Goal: Find specific page/section: Find specific page/section

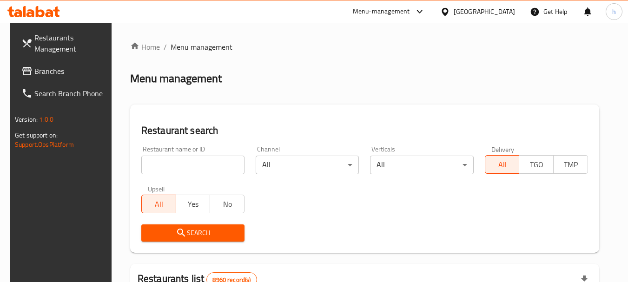
click at [43, 66] on span "Branches" at bounding box center [70, 71] width 73 height 11
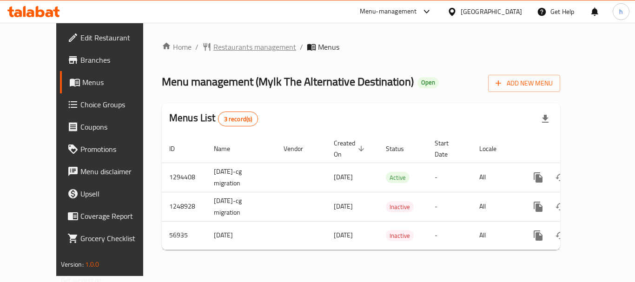
click at [215, 46] on span "Restaurants management" at bounding box center [254, 46] width 83 height 11
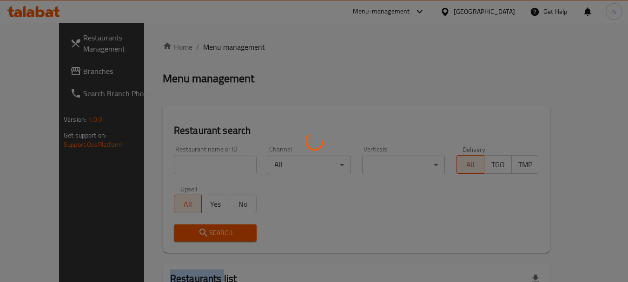
click at [215, 46] on div at bounding box center [314, 141] width 628 height 282
click at [198, 166] on div at bounding box center [314, 141] width 628 height 282
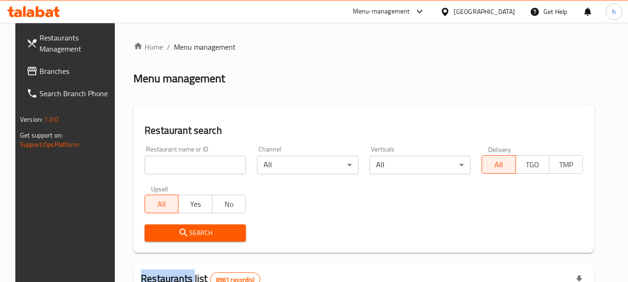
click at [198, 166] on div at bounding box center [314, 141] width 628 height 282
click at [198, 166] on input "search" at bounding box center [195, 165] width 101 height 19
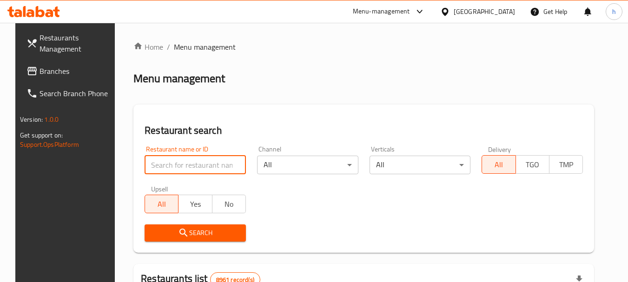
click at [198, 166] on input "search" at bounding box center [195, 165] width 101 height 19
paste input "27791"
type input "27791"
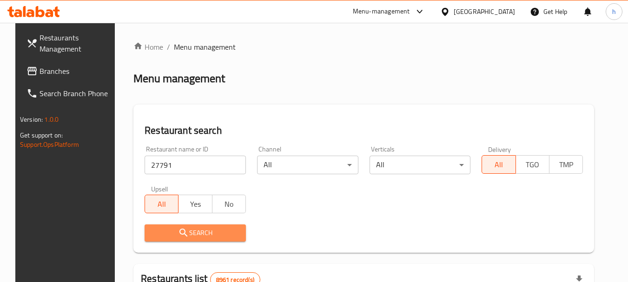
click at [191, 231] on span "Search" at bounding box center [195, 233] width 86 height 12
click at [191, 231] on div at bounding box center [314, 141] width 628 height 282
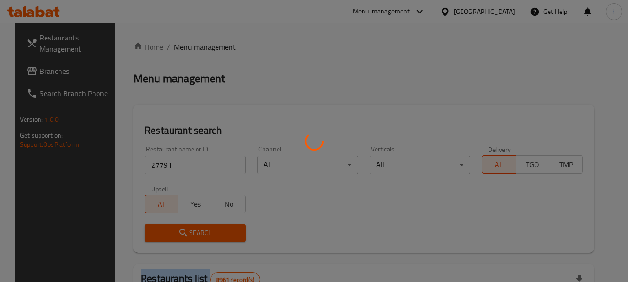
click at [191, 231] on div at bounding box center [314, 141] width 628 height 282
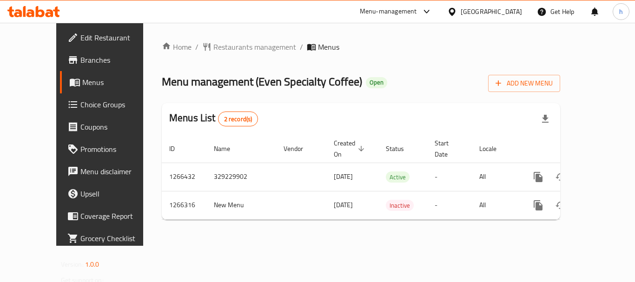
click at [510, 13] on div "Qatar" at bounding box center [491, 12] width 61 height 10
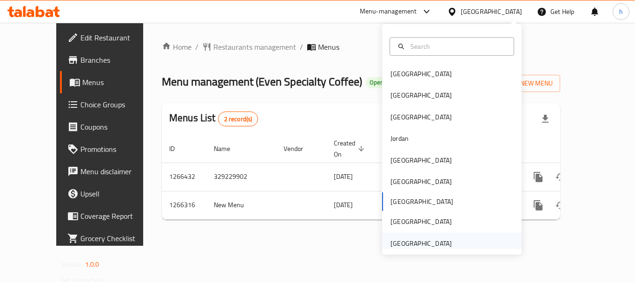
click at [401, 243] on div "[GEOGRAPHIC_DATA]" at bounding box center [421, 244] width 61 height 10
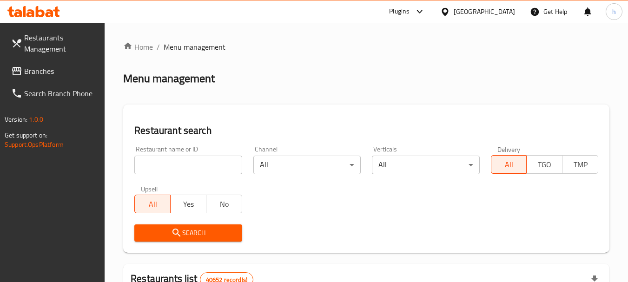
click at [53, 69] on span "Branches" at bounding box center [60, 71] width 73 height 11
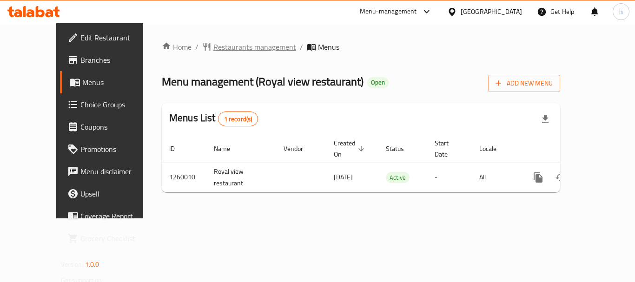
click at [213, 48] on span "Restaurants management" at bounding box center [254, 46] width 83 height 11
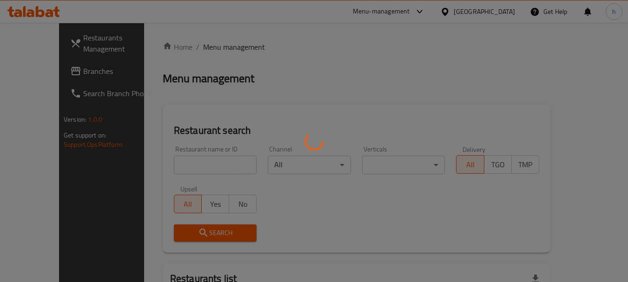
click at [163, 164] on div at bounding box center [314, 141] width 628 height 282
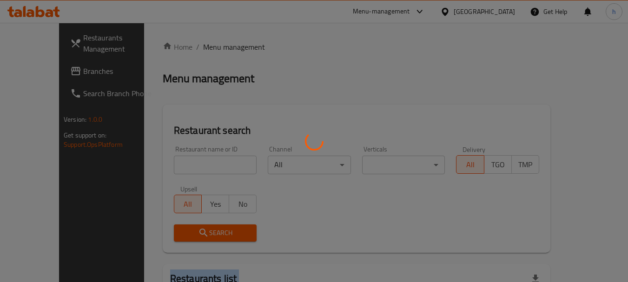
click at [163, 164] on div at bounding box center [314, 141] width 628 height 282
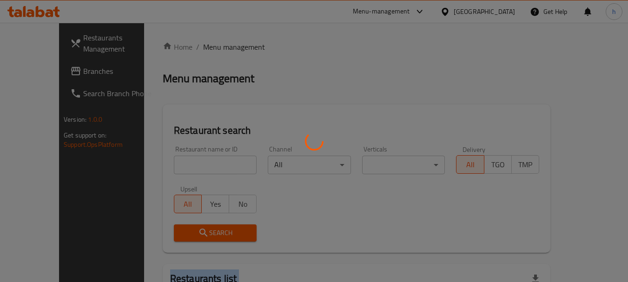
click at [163, 164] on div at bounding box center [314, 141] width 628 height 282
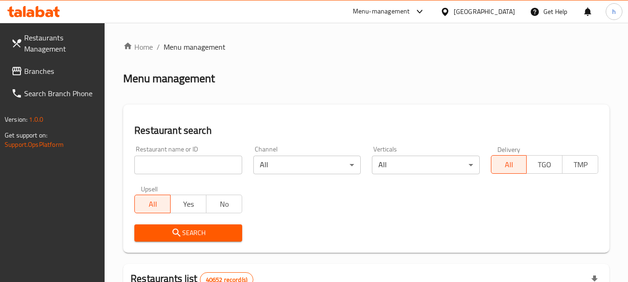
click at [174, 161] on input "search" at bounding box center [187, 165] width 107 height 19
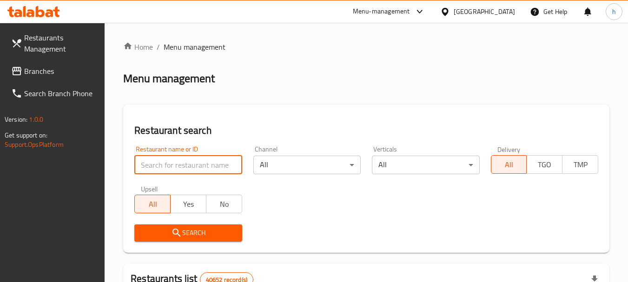
click at [174, 161] on input "search" at bounding box center [187, 165] width 107 height 19
paste input "684803"
type input "684803"
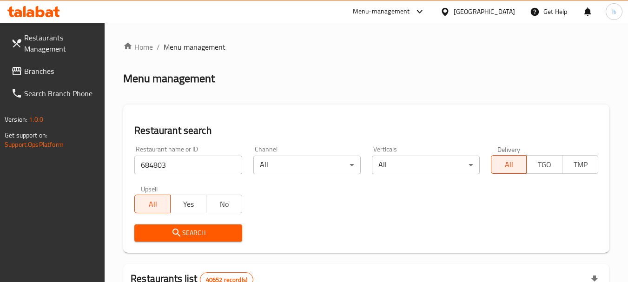
click at [173, 239] on button "Search" at bounding box center [187, 233] width 107 height 17
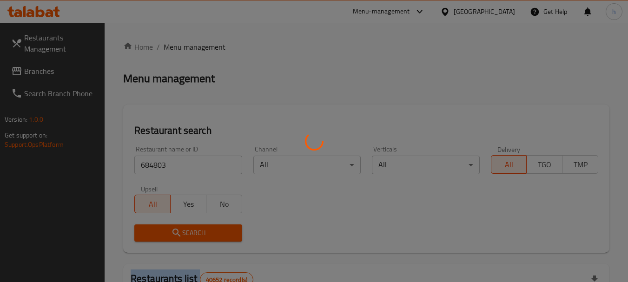
click at [173, 239] on div at bounding box center [314, 141] width 628 height 282
